Goal: Transaction & Acquisition: Purchase product/service

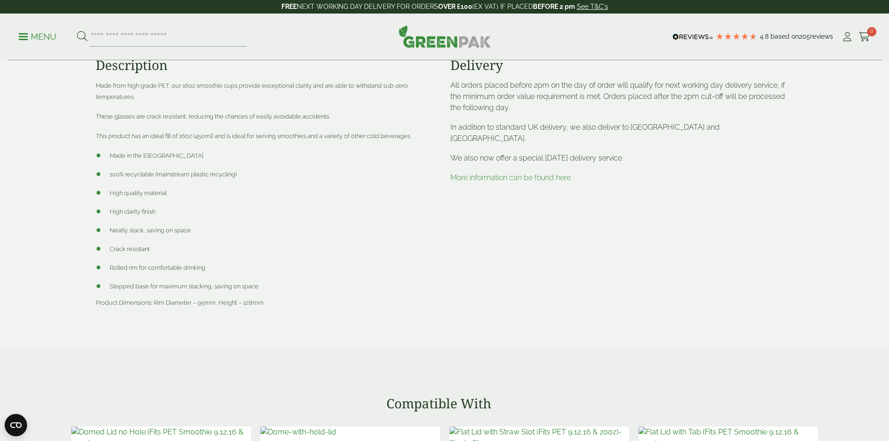
scroll to position [739, 0]
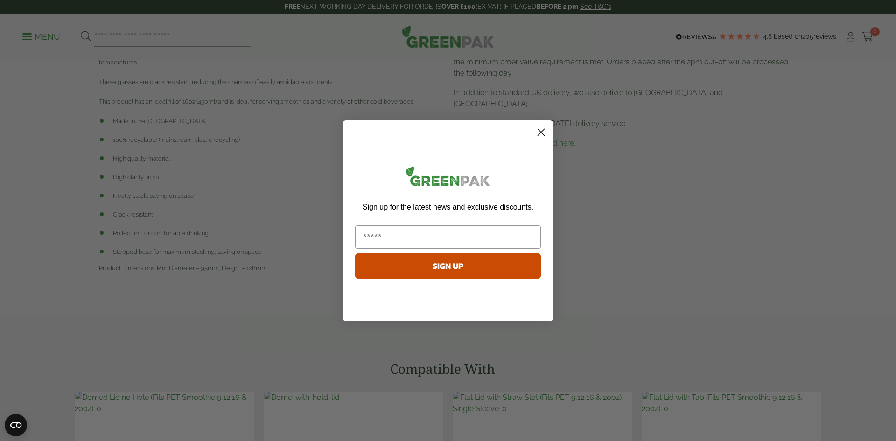
click at [889, 161] on html "Consent Details [#IABV2SETTINGS#] About This website uses cookies We use cookie…" at bounding box center [448, 384] width 896 height 2247
click at [538, 131] on circle "Close dialog" at bounding box center [541, 131] width 15 height 15
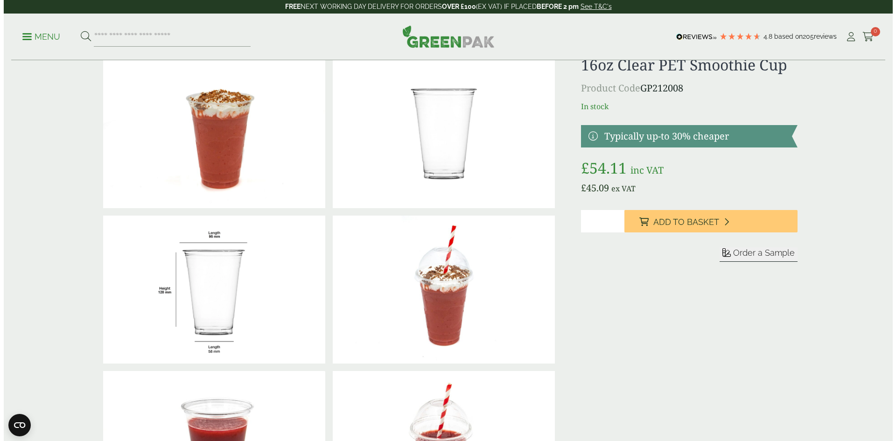
scroll to position [0, 0]
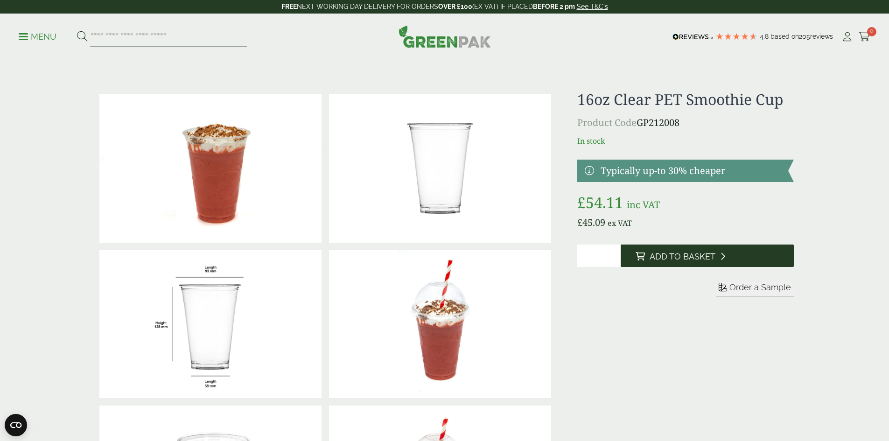
click at [655, 258] on span "Add to Basket" at bounding box center [683, 257] width 66 height 10
click at [697, 256] on span "Add to Basket" at bounding box center [683, 257] width 66 height 10
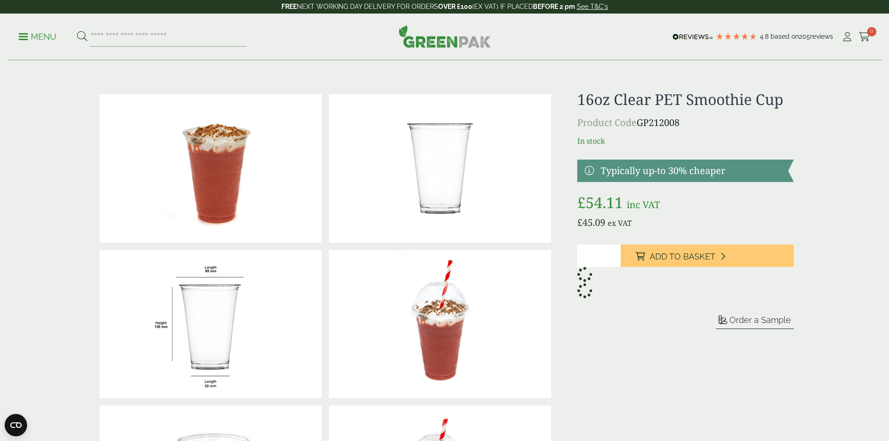
click at [586, 276] on icon at bounding box center [584, 274] width 19 height 19
type input "*"
click at [612, 254] on input "*" at bounding box center [598, 256] width 43 height 22
click at [867, 35] on span "0" at bounding box center [871, 31] width 9 height 9
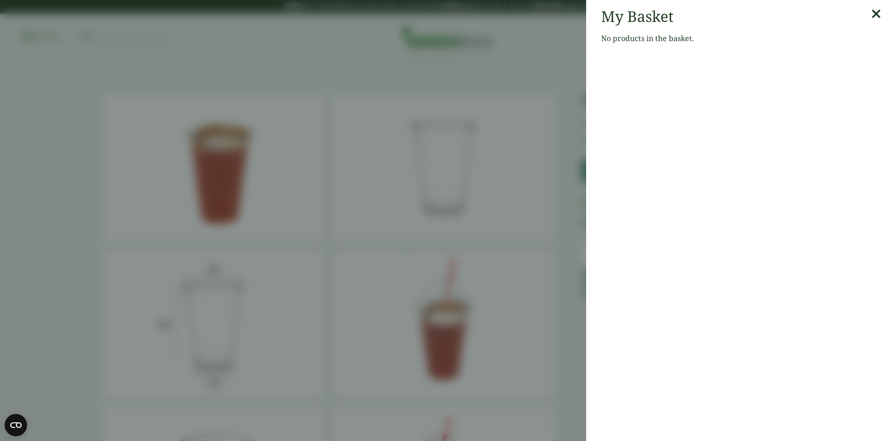
click at [875, 14] on div "My Basket No products in the basket." at bounding box center [741, 29] width 310 height 59
click at [871, 11] on icon at bounding box center [876, 13] width 10 height 13
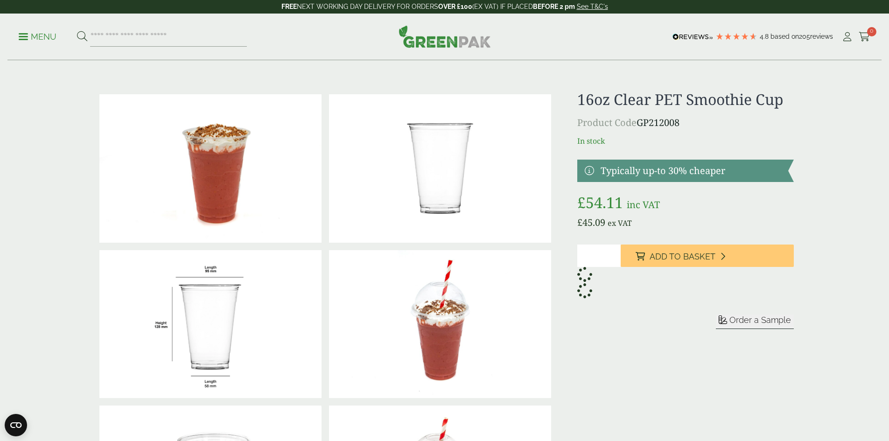
click at [582, 274] on icon at bounding box center [585, 275] width 18 height 18
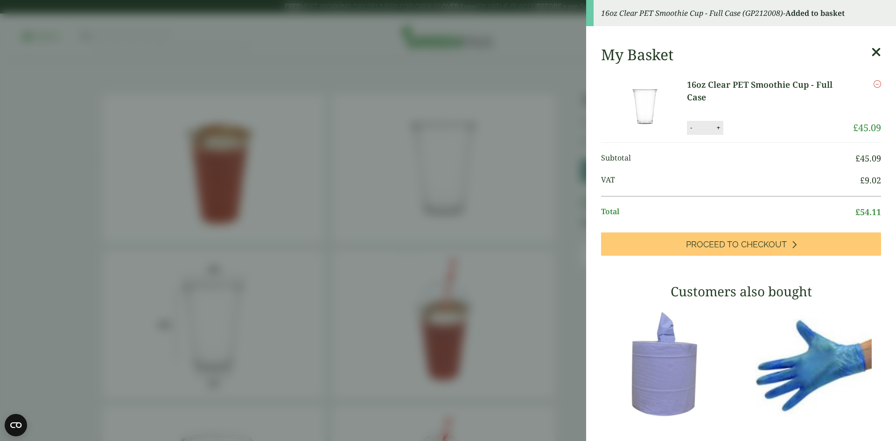
click at [645, 112] on img at bounding box center [645, 106] width 84 height 56
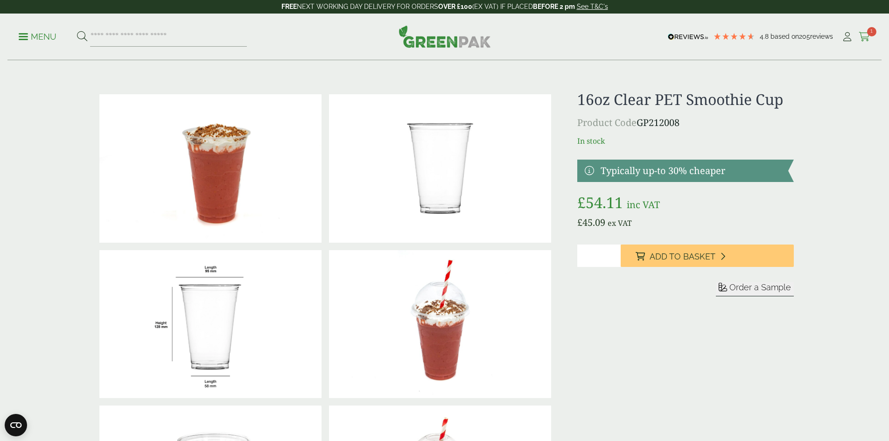
click at [870, 31] on span "1" at bounding box center [871, 31] width 9 height 9
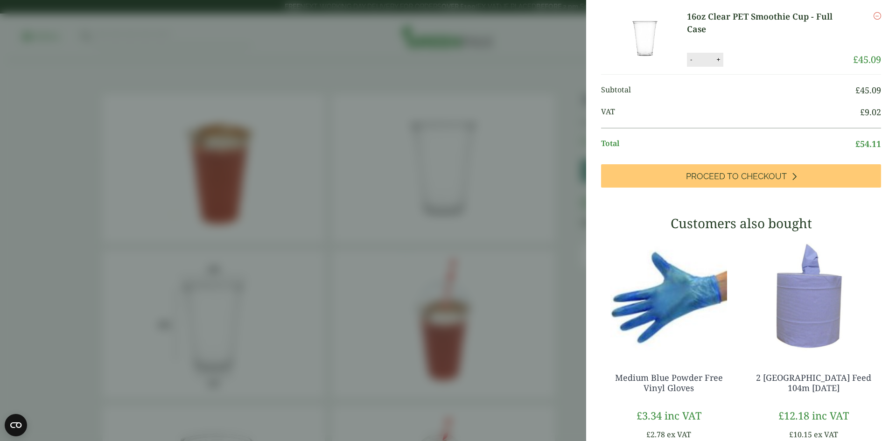
scroll to position [4, 0]
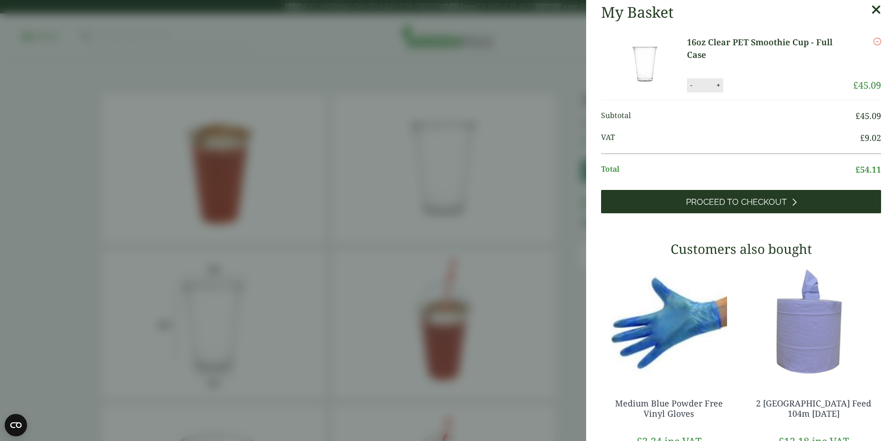
click at [713, 202] on span "Proceed to Checkout" at bounding box center [736, 202] width 101 height 10
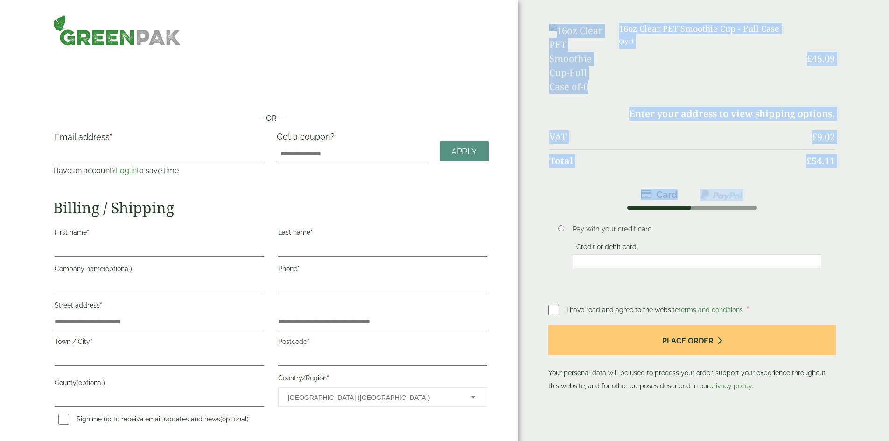
drag, startPoint x: 888, startPoint y: 145, endPoint x: 888, endPoint y: 0, distance: 144.2
click at [888, 0] on div "Order Summary Item Ammount 16oz Clear PET Smoothie Cup - Full Case Qty: 1 £ 45.…" at bounding box center [704, 245] width 371 height 491
